Goal: Check status: Check status

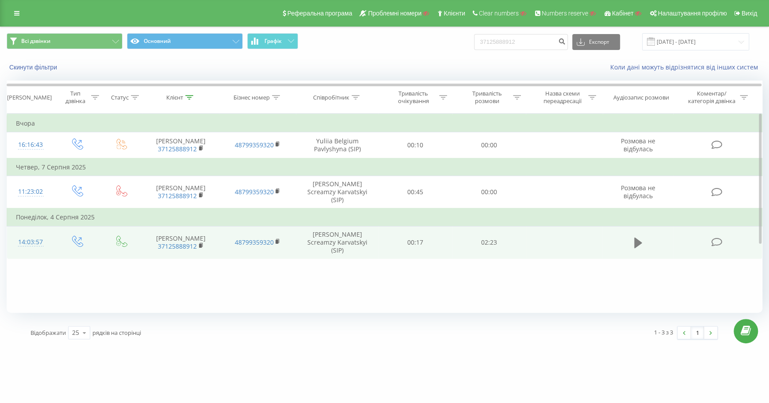
click at [638, 237] on icon at bounding box center [638, 242] width 8 height 11
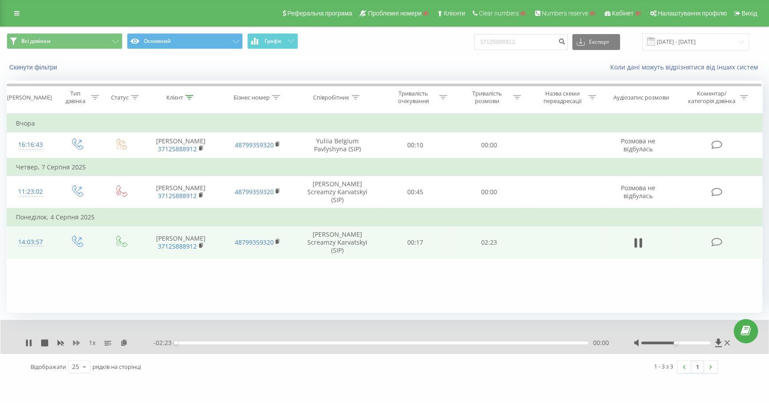
click at [75, 341] on icon at bounding box center [76, 342] width 7 height 5
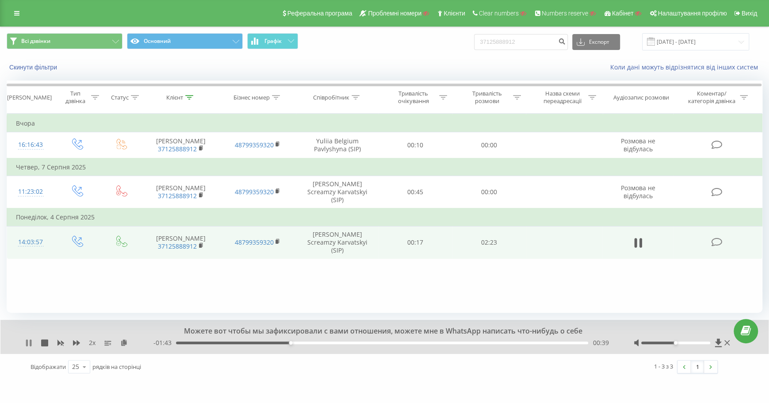
click at [31, 342] on icon at bounding box center [31, 342] width 2 height 7
click at [26, 344] on icon at bounding box center [28, 342] width 5 height 7
click at [76, 341] on icon at bounding box center [76, 342] width 7 height 7
